Goal: Transaction & Acquisition: Purchase product/service

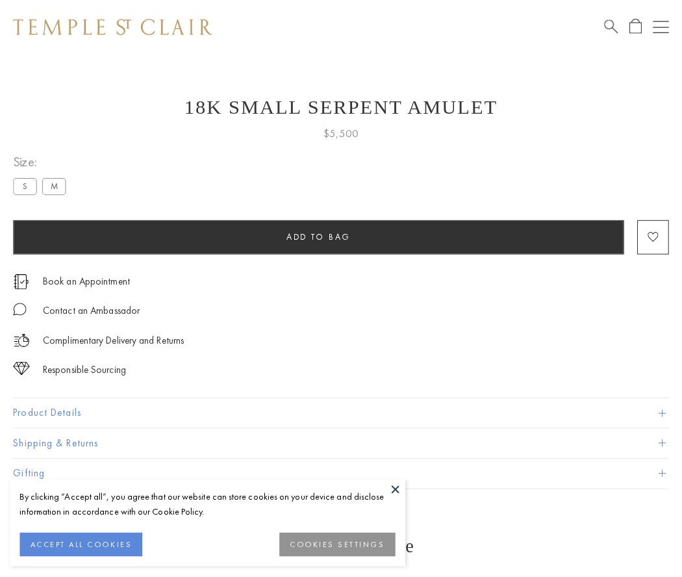
scroll to position [52, 0]
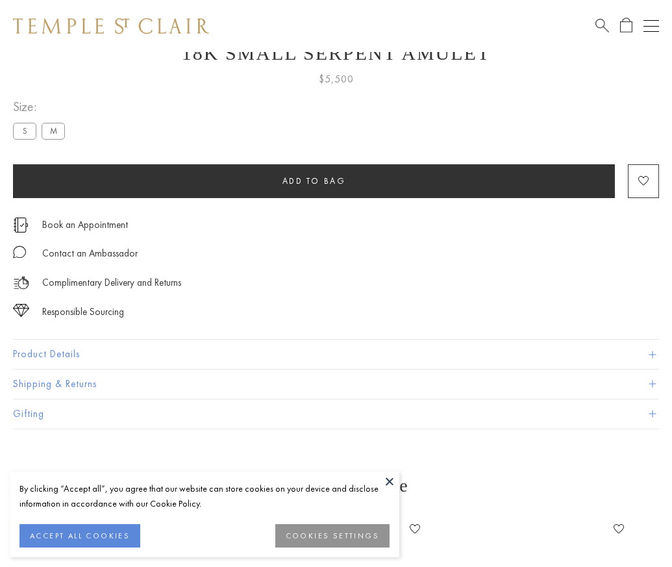
click at [314, 181] on span "Add to bag" at bounding box center [314, 180] width 64 height 11
